Goal: Task Accomplishment & Management: Manage account settings

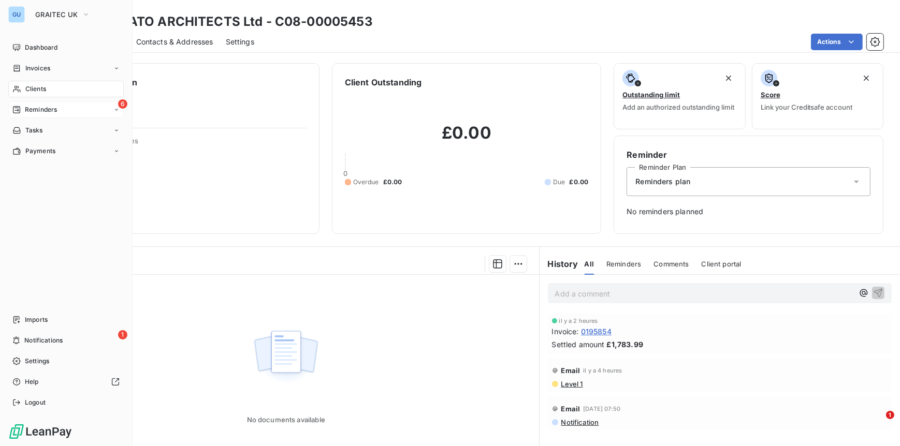
click at [23, 109] on div "Reminders" at bounding box center [34, 109] width 45 height 9
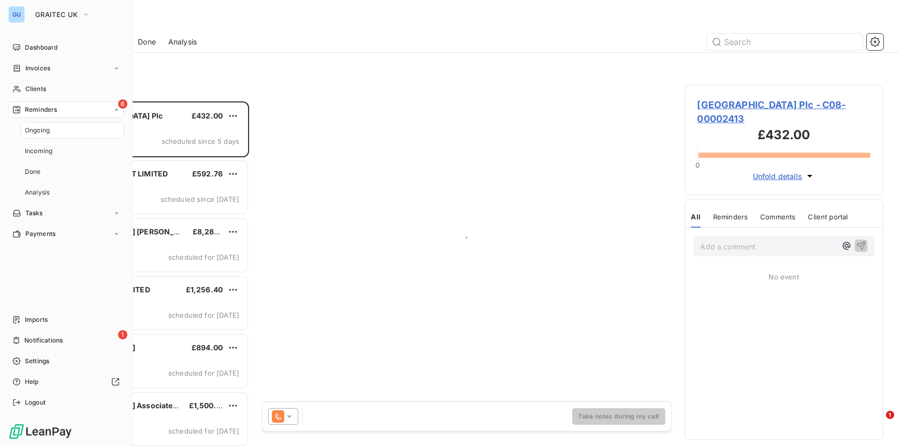
scroll to position [337, 191]
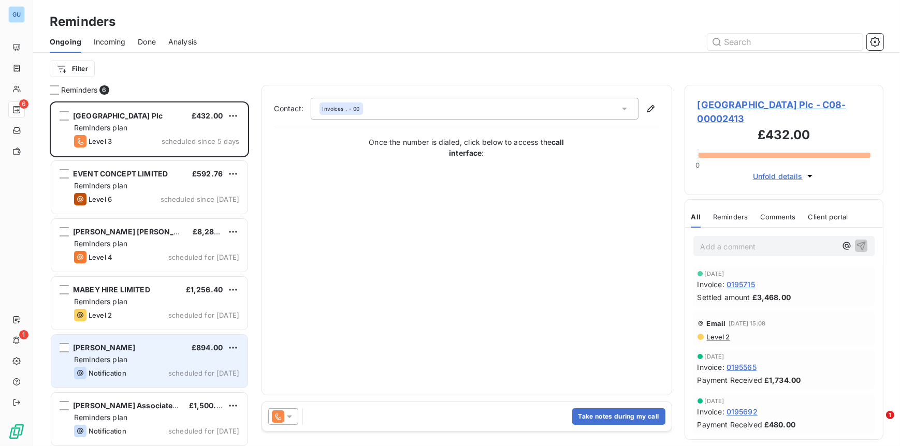
click at [207, 350] on span "£894.00" at bounding box center [207, 347] width 31 height 9
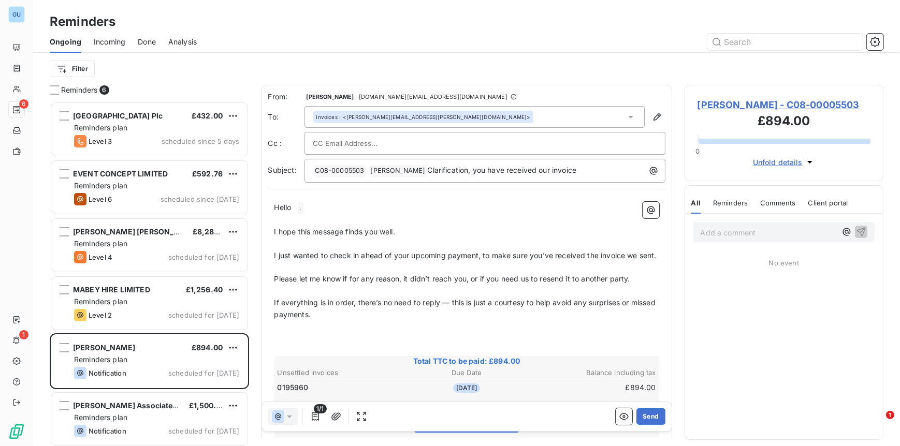
click at [750, 106] on span "[PERSON_NAME] - C08-00005503" at bounding box center [784, 105] width 173 height 14
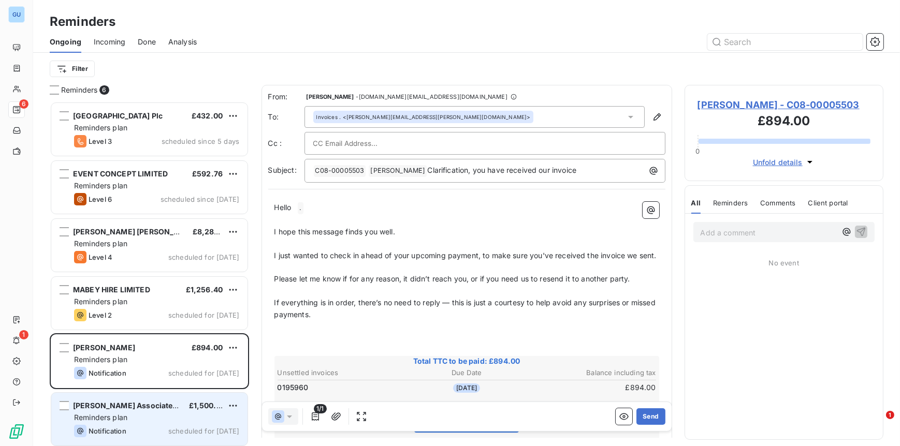
click at [189, 409] on span "£1,500.00" at bounding box center [207, 405] width 37 height 9
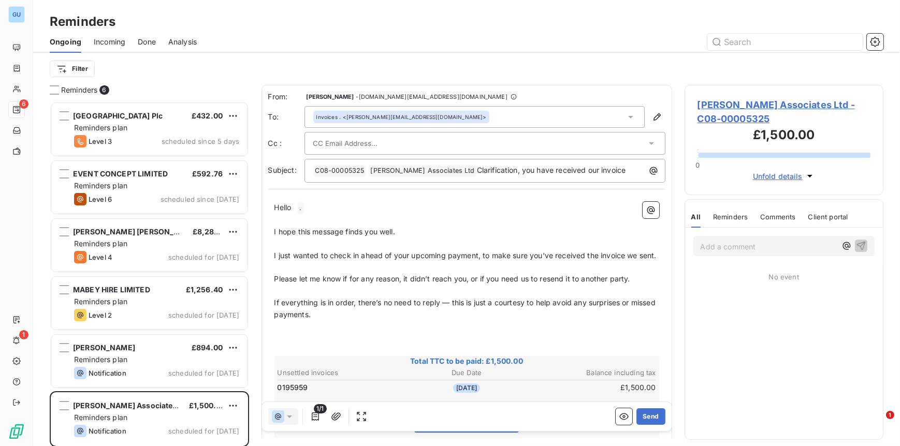
click at [720, 105] on span "[PERSON_NAME] Associates Ltd - C08-00005325" at bounding box center [784, 112] width 173 height 28
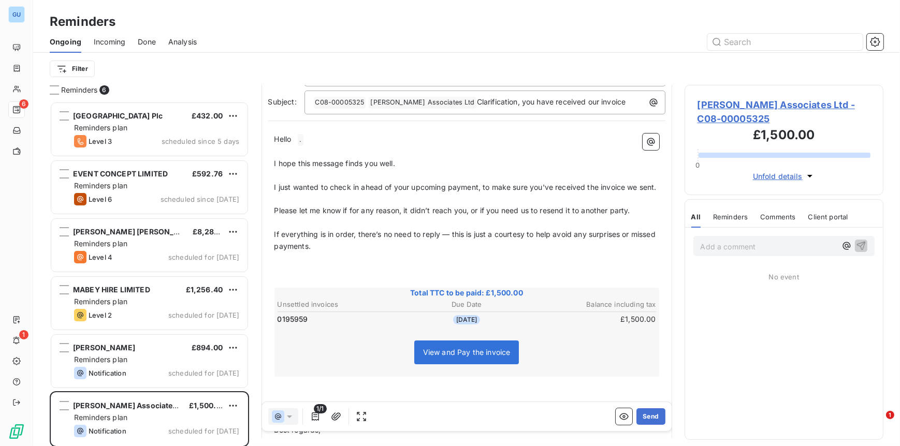
scroll to position [82, 0]
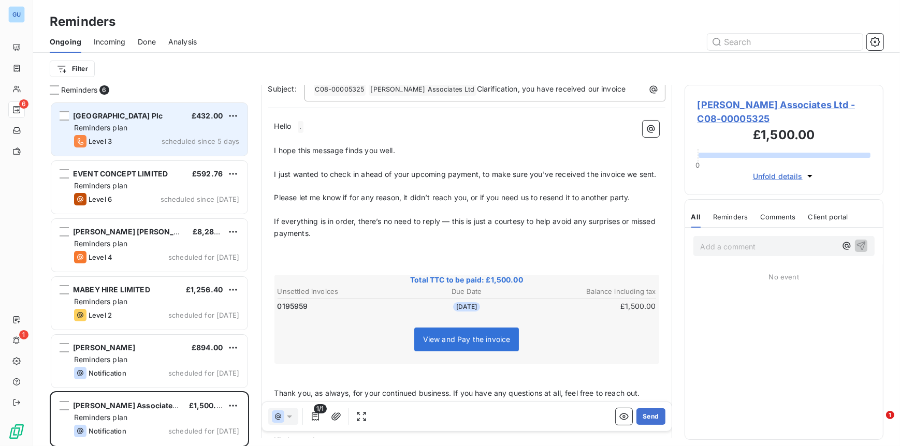
click at [119, 127] on span "Reminders plan" at bounding box center [100, 127] width 53 height 9
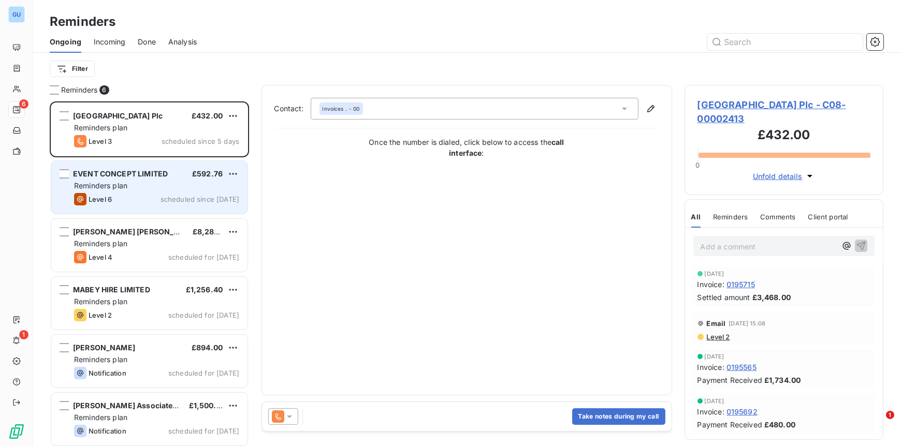
click at [101, 183] on span "Reminders plan" at bounding box center [100, 185] width 53 height 9
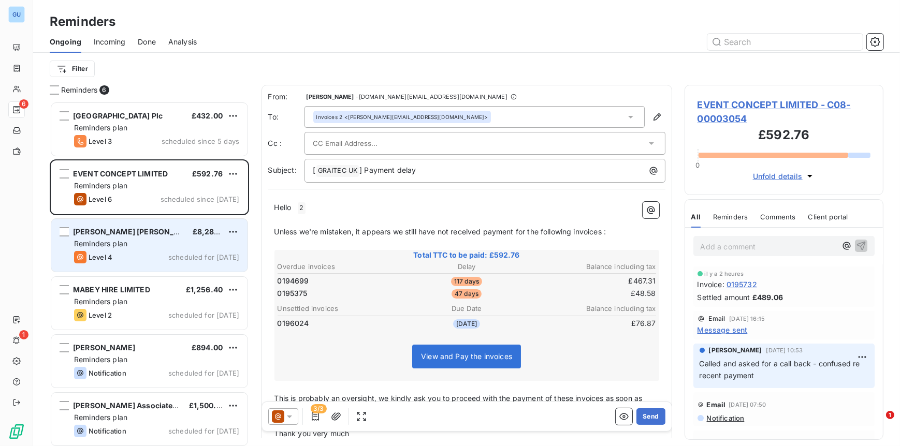
click at [80, 250] on div "[PERSON_NAME] [PERSON_NAME] PLC £8,280.00 Reminders plan Level 4 scheduled for …" at bounding box center [149, 245] width 196 height 53
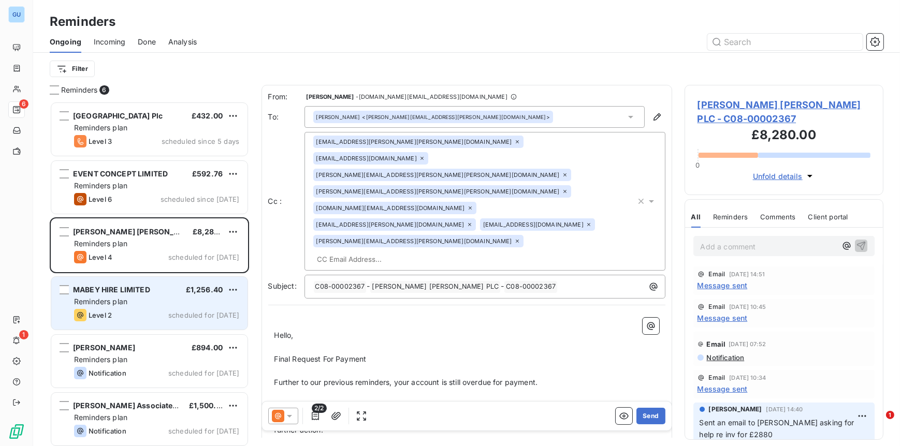
click at [102, 298] on span "Reminders plan" at bounding box center [100, 301] width 53 height 9
